Goal: Find specific page/section: Find specific page/section

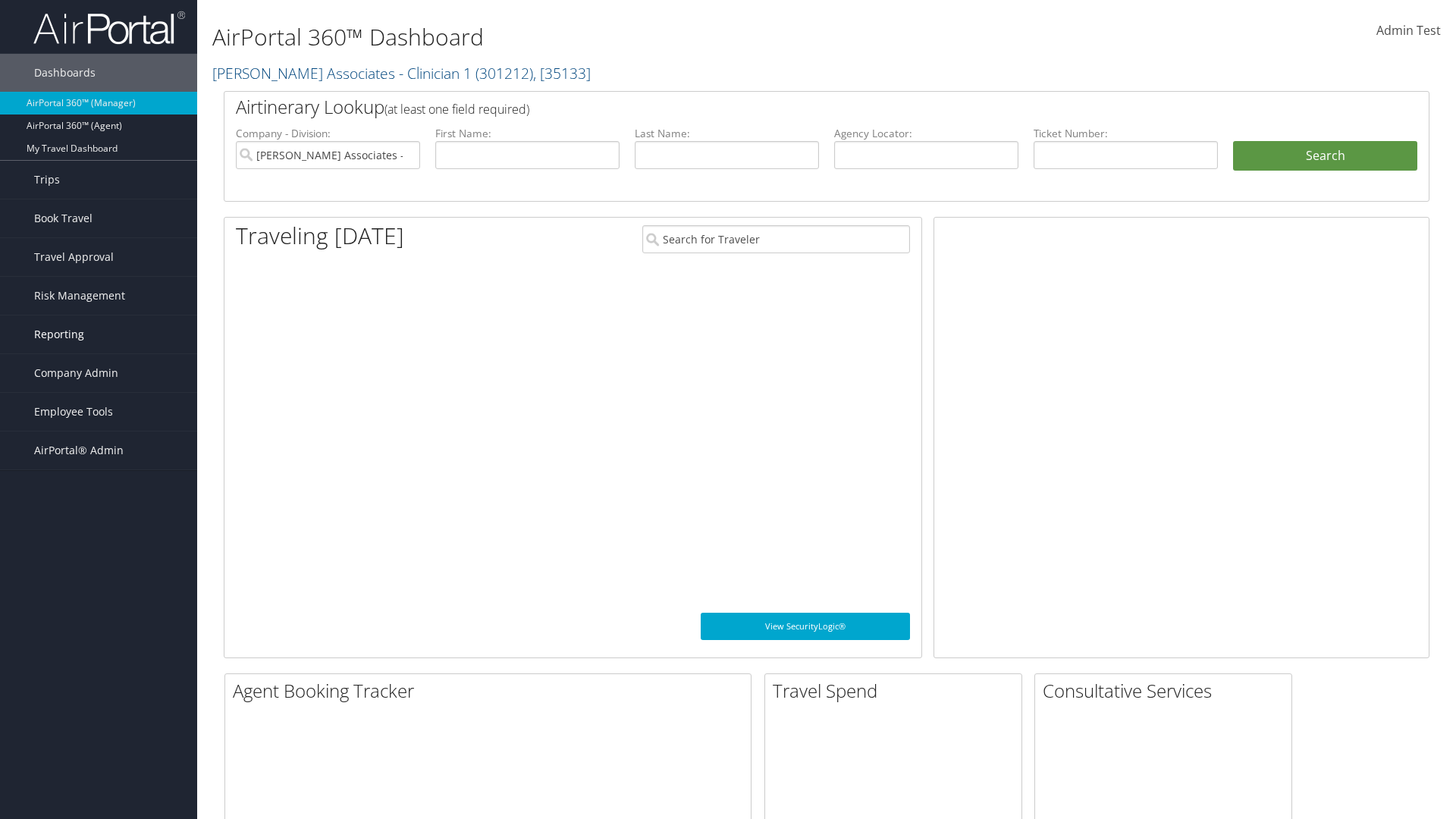
click at [98, 334] on link "Reporting" at bounding box center [98, 334] width 197 height 38
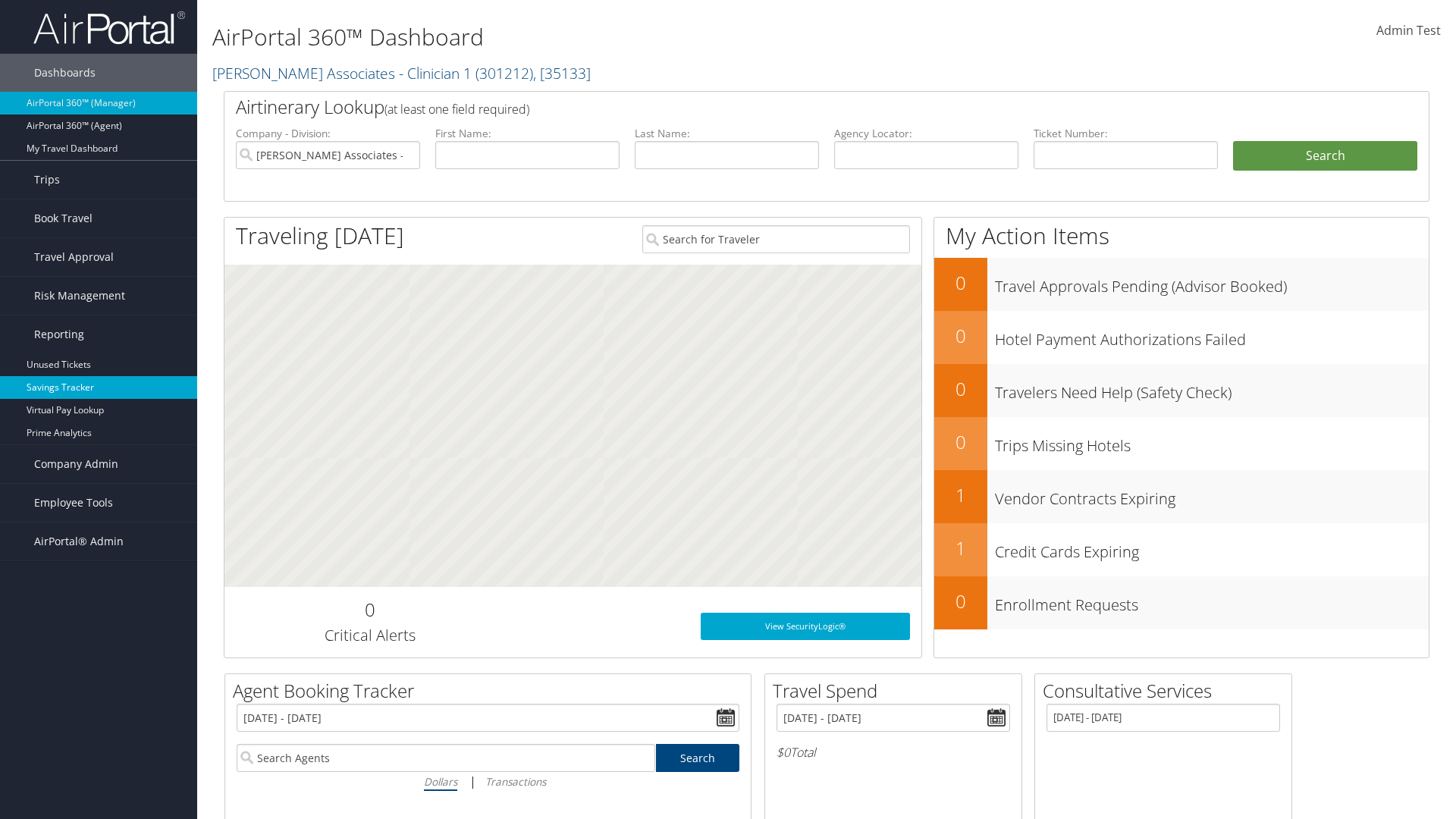
click at [98, 387] on link "Savings Tracker" at bounding box center [98, 387] width 197 height 22
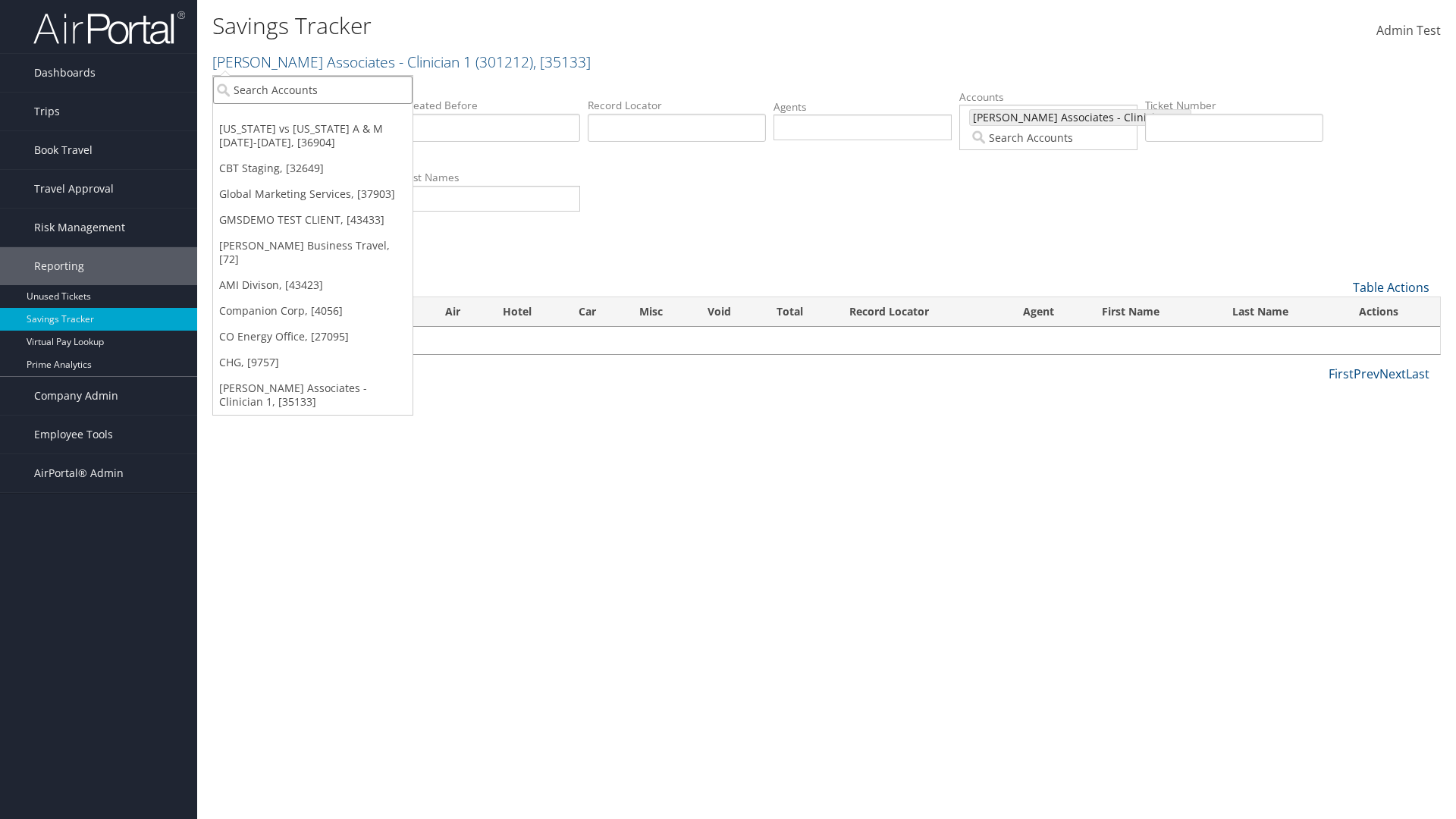
click at [312, 90] on input "search" at bounding box center [313, 90] width 200 height 28
type input "Global Marketing Services"
click at [327, 118] on div "Global Marketing Services (301946), [37903]" at bounding box center [327, 118] width 244 height 14
